Goal: Communication & Community: Answer question/provide support

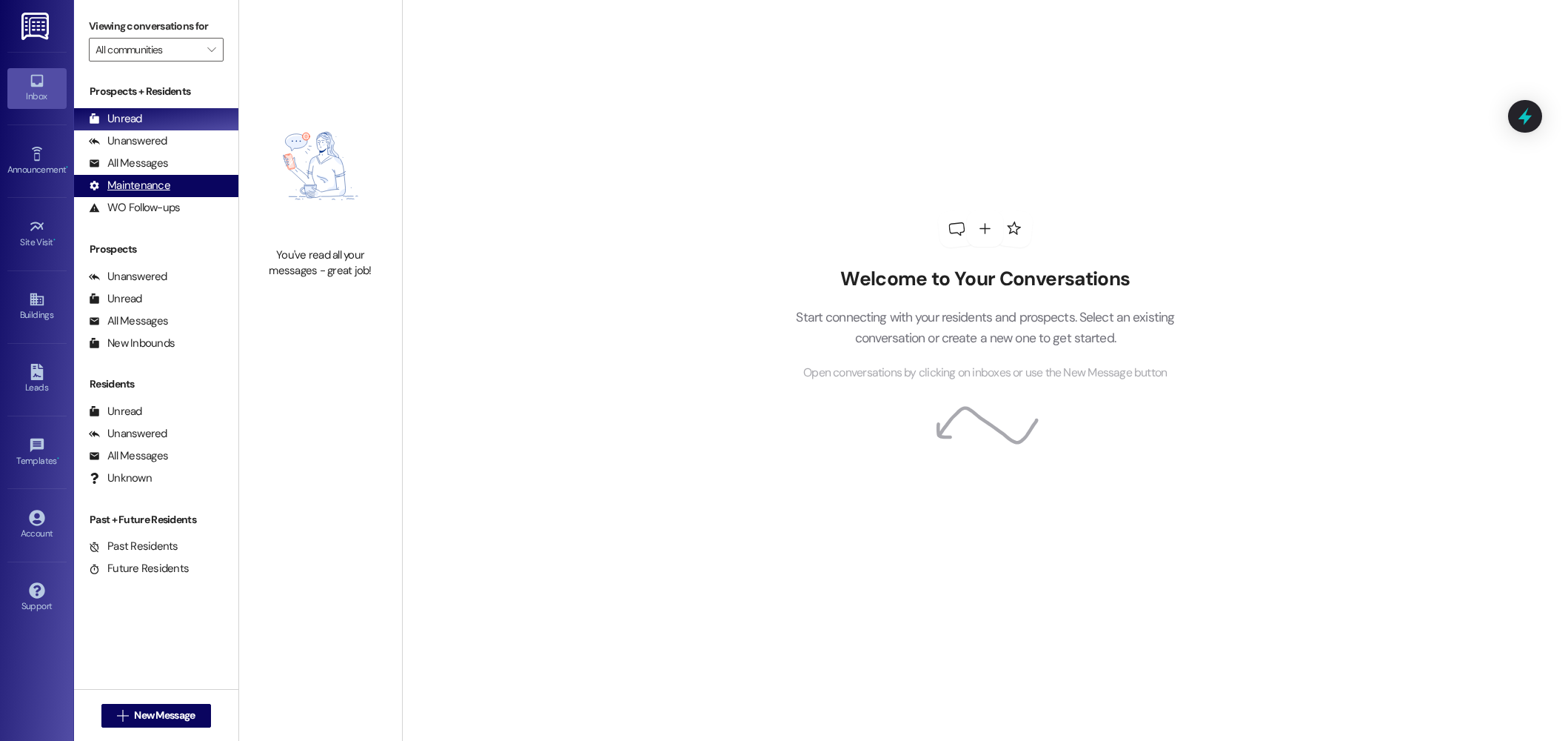
click at [149, 175] on div "Maintenance (undefined)" at bounding box center [156, 186] width 165 height 22
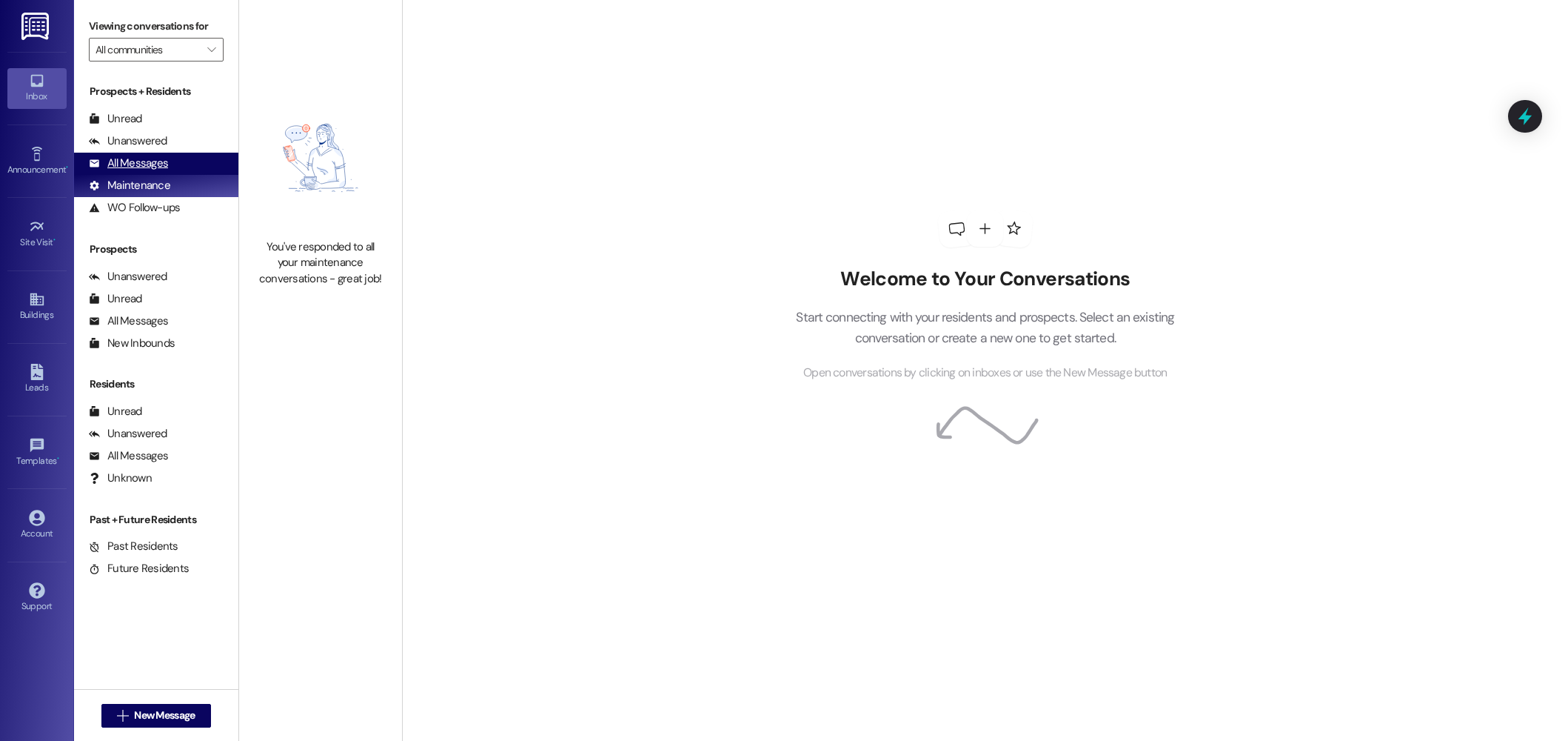
click at [147, 167] on div "All Messages" at bounding box center [129, 163] width 80 height 16
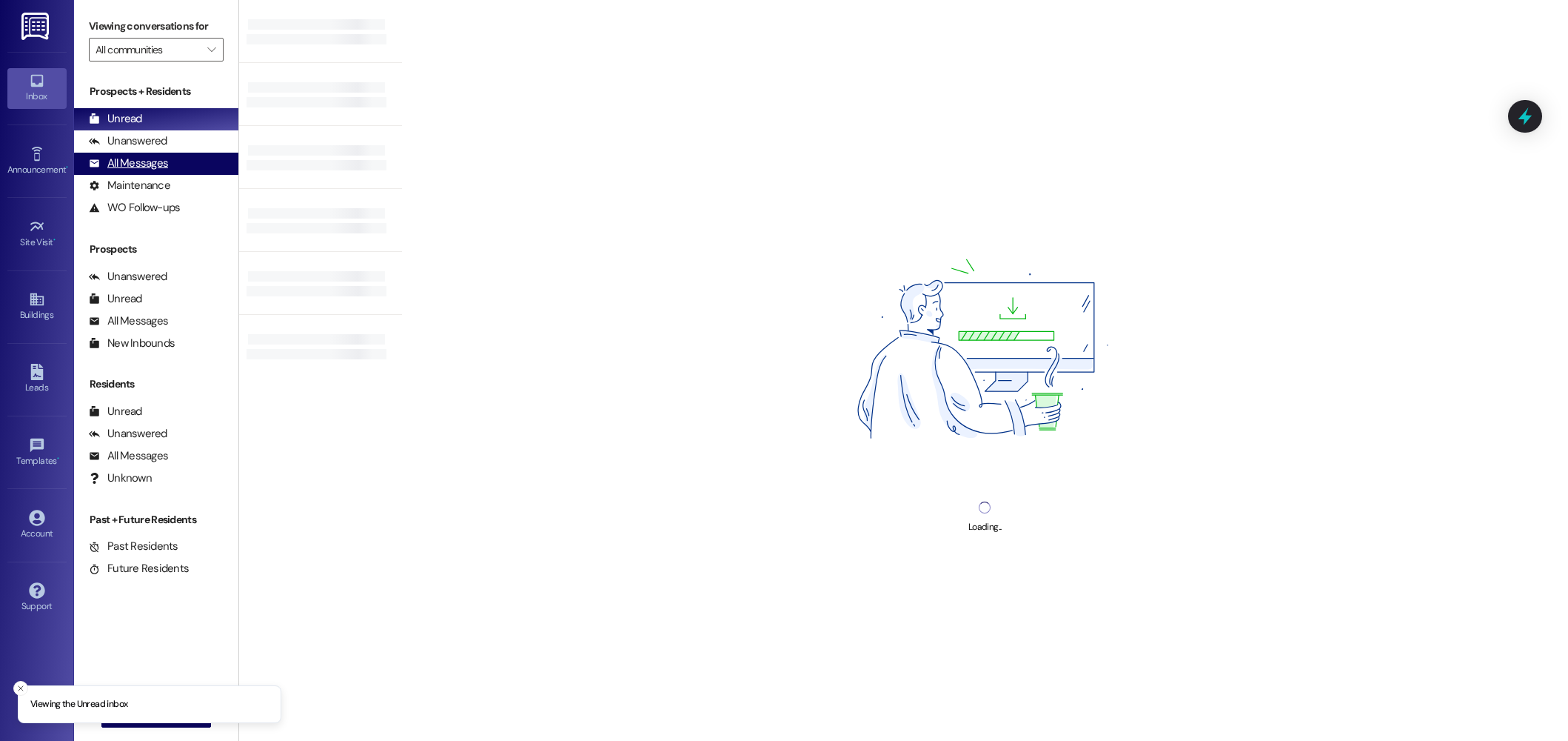
click at [154, 156] on div "All Messages" at bounding box center [129, 163] width 80 height 16
